Goal: Task Accomplishment & Management: Use online tool/utility

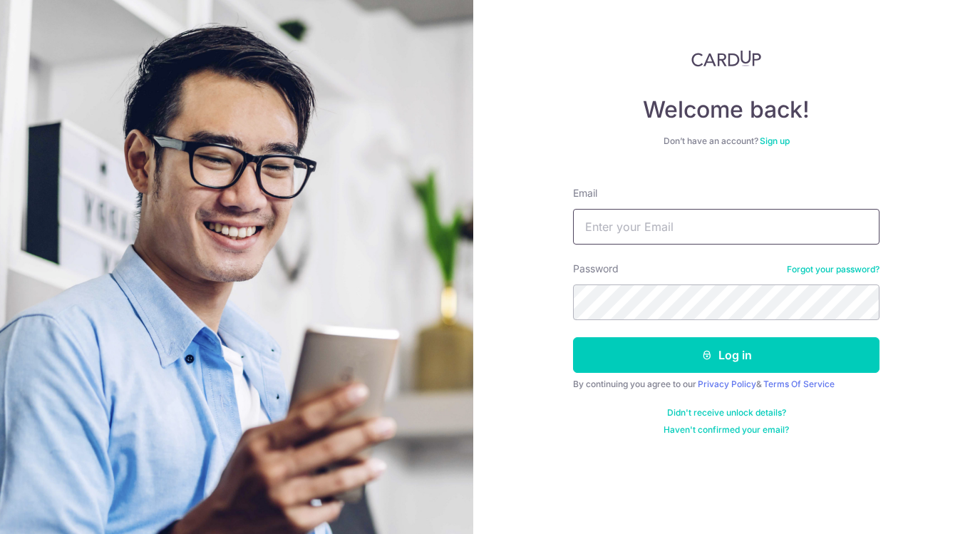
type input "[EMAIL_ADDRESS][DOMAIN_NAME]"
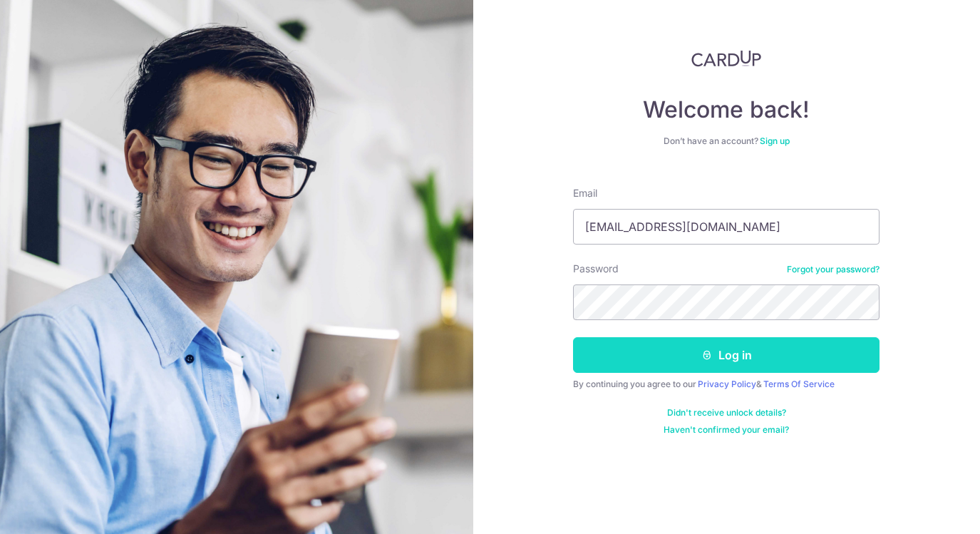
click at [761, 344] on button "Log in" at bounding box center [726, 355] width 307 height 36
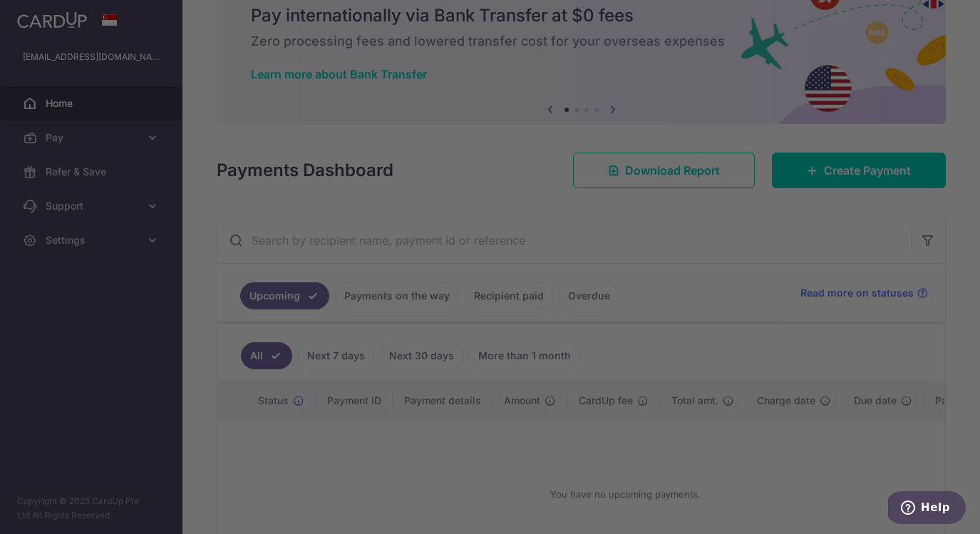
scroll to position [56, 0]
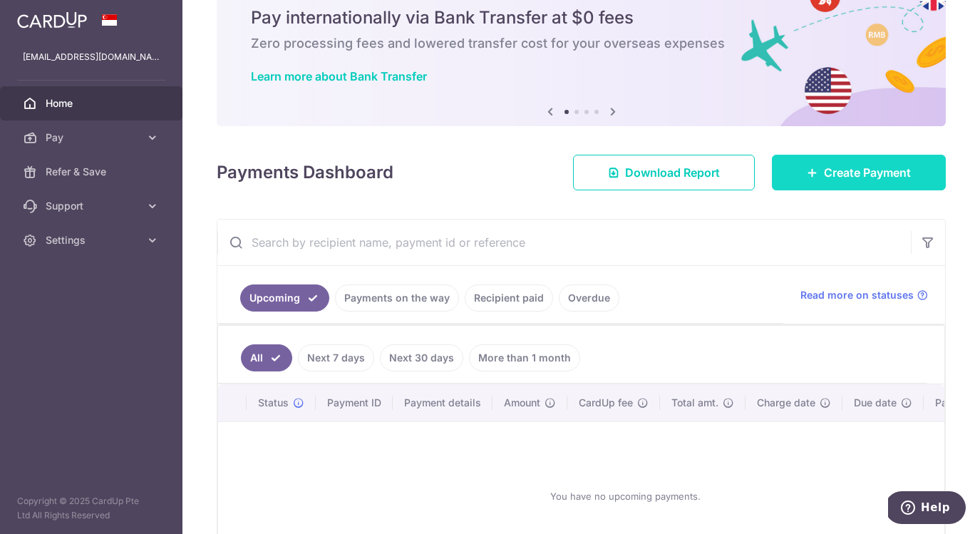
click at [808, 173] on icon at bounding box center [812, 172] width 11 height 11
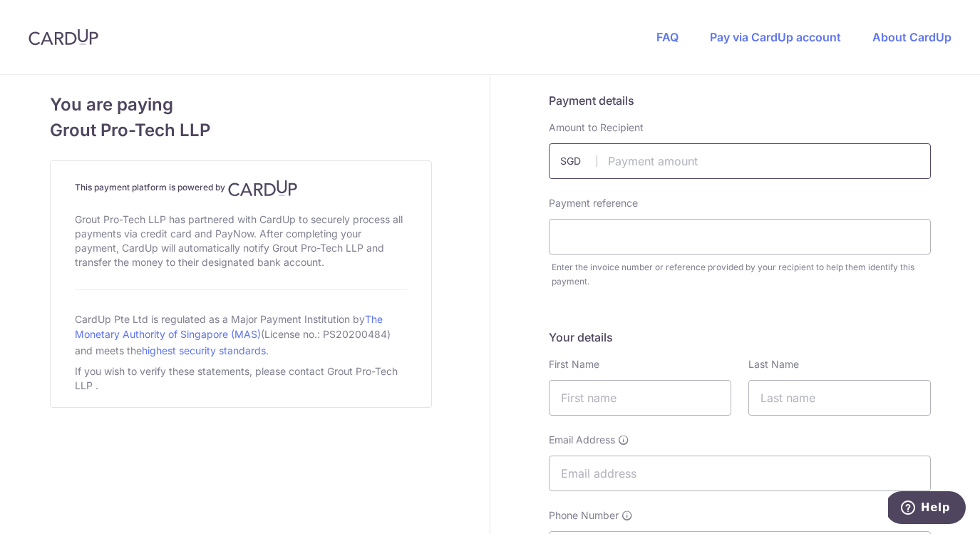
click at [665, 164] on input "text" at bounding box center [740, 161] width 382 height 36
